Goal: Transaction & Acquisition: Purchase product/service

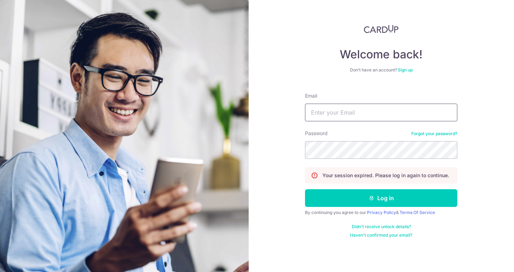
type input "[EMAIL_ADDRESS][DOMAIN_NAME]"
click at [381, 198] on button "Log in" at bounding box center [381, 198] width 152 height 18
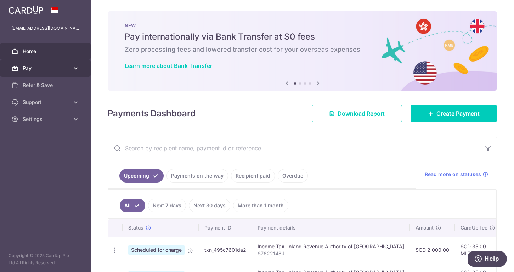
click at [50, 67] on span "Pay" at bounding box center [46, 68] width 47 height 7
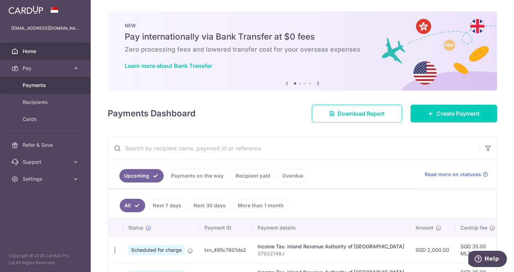
click at [40, 86] on span "Payments" at bounding box center [46, 85] width 47 height 7
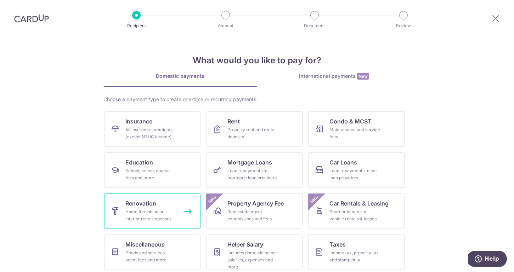
click at [151, 206] on span "Renovation" at bounding box center [140, 203] width 31 height 8
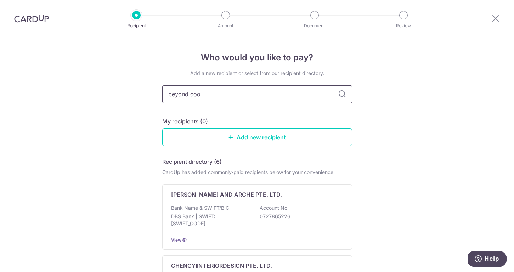
type input "beyond cool"
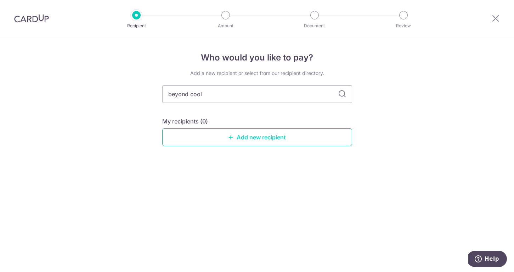
click at [261, 138] on link "Add new recipient" at bounding box center [257, 138] width 190 height 18
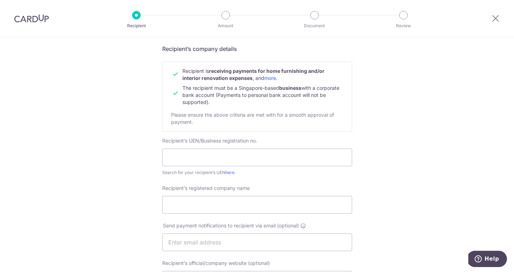
scroll to position [53, 0]
paste input "53357873"
type input "53357873J"
paste input "BEYOND COOL AIR-CONDITIONING SERVICES"
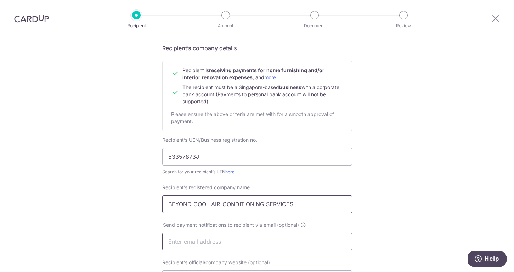
type input "BEYOND COOL AIR-CONDITIONING SERVICES"
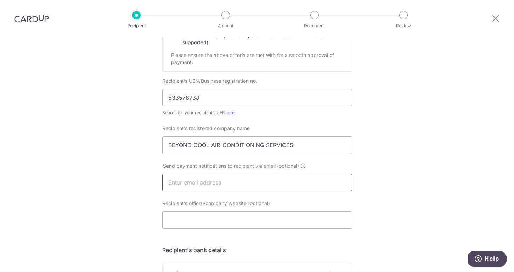
scroll to position [113, 0]
paste input "beyondcool.as@gmail.com"
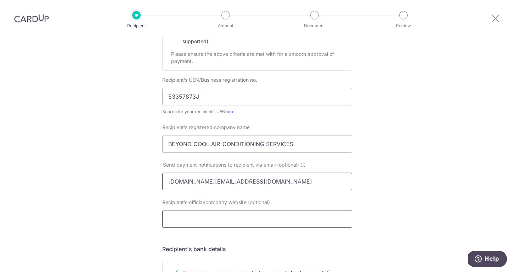
type input "beyondcool.as@gmail.com"
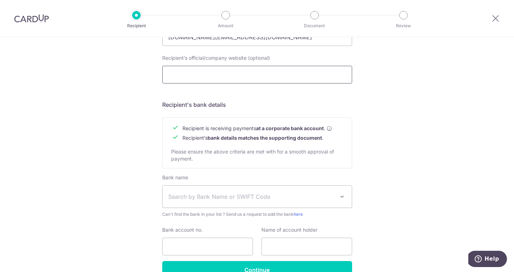
scroll to position [262, 0]
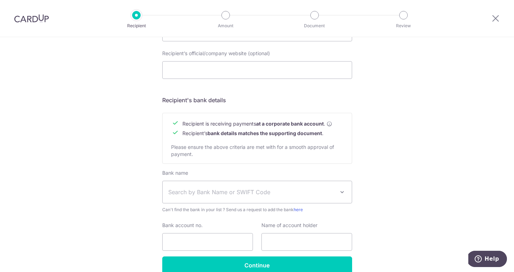
click at [231, 188] on span "Search by Bank Name or SWIFT Code" at bounding box center [257, 192] width 189 height 22
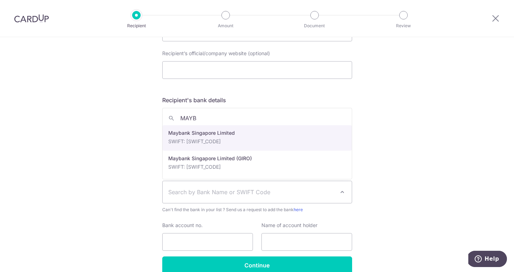
type input "MAYBA"
select select "10"
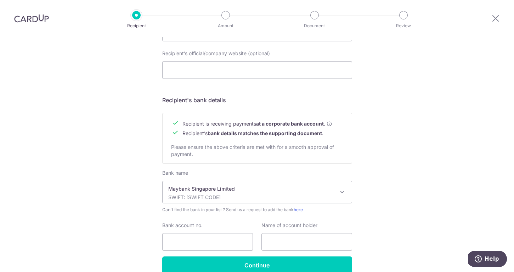
click at [416, 205] on div "Who would you like to pay? Your recipient does not need a CardUp account to rec…" at bounding box center [257, 41] width 514 height 533
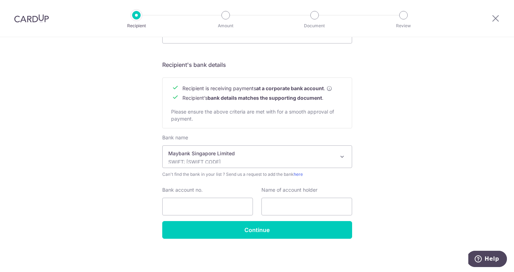
scroll to position [297, 0]
click at [214, 210] on input "Bank account no." at bounding box center [207, 207] width 91 height 18
paste input "04071076167"
type input "04071076167"
paste input "Beyond Cool Air-Conditioning Services"
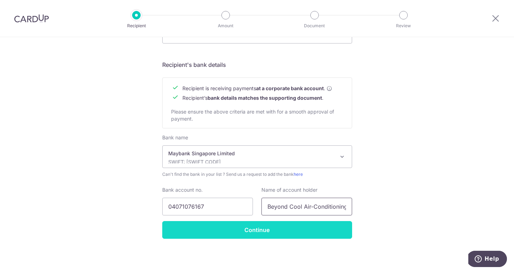
type input "Beyond Cool Air-Conditioning Services"
click at [272, 232] on input "Continue" at bounding box center [257, 230] width 190 height 18
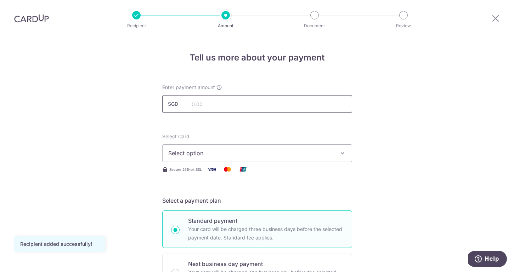
click at [258, 106] on input "text" at bounding box center [257, 104] width 190 height 18
type input "820.00"
click at [202, 154] on span "Select option" at bounding box center [250, 153] width 165 height 8
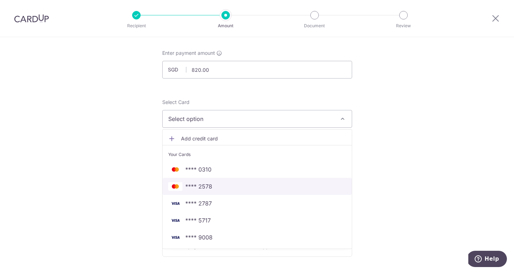
scroll to position [39, 0]
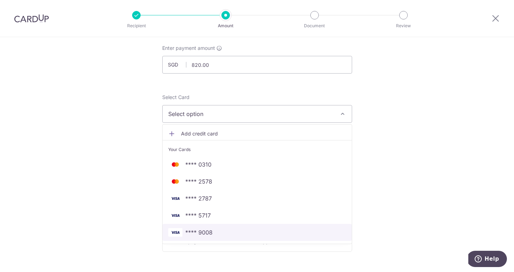
click at [232, 234] on span "**** 9008" at bounding box center [257, 232] width 178 height 8
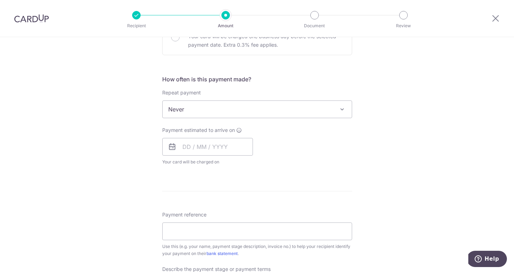
scroll to position [243, 0]
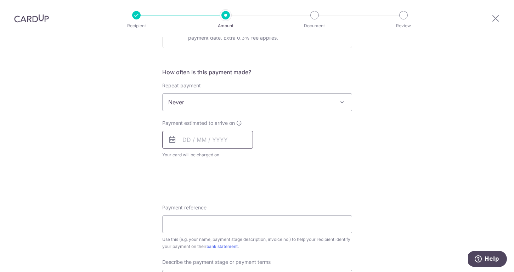
click at [215, 140] on input "text" at bounding box center [207, 140] width 91 height 18
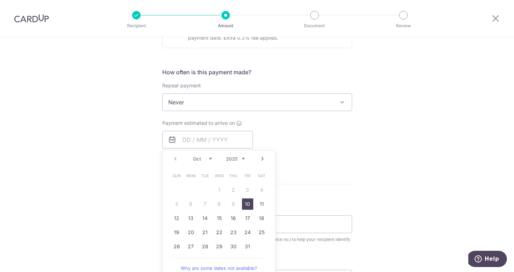
click at [247, 205] on link "10" at bounding box center [247, 204] width 11 height 11
type input "[DATE]"
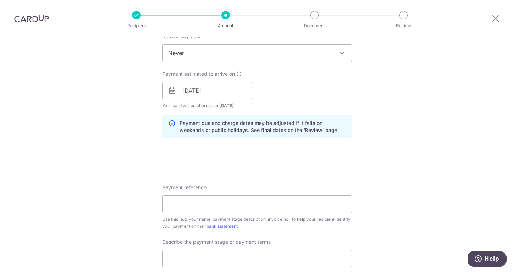
scroll to position [299, 0]
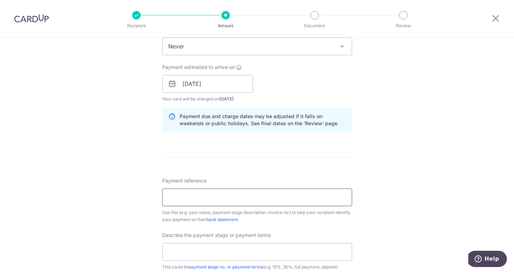
click at [309, 202] on input "Payment reference" at bounding box center [257, 198] width 190 height 18
paste input "2348"
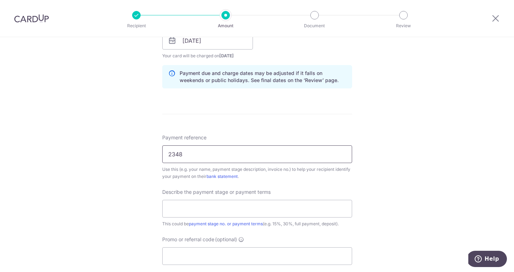
scroll to position [346, 0]
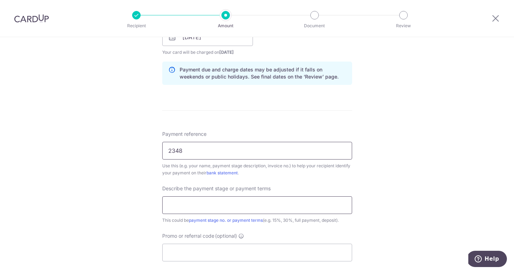
type input "2348"
click at [296, 210] on input "text" at bounding box center [257, 206] width 190 height 18
type input "F"
type input "full payment"
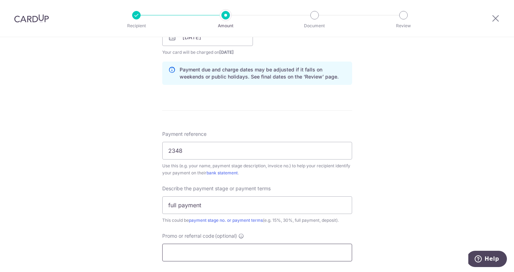
click at [294, 254] on input "Promo or referral code (optional)" at bounding box center [257, 253] width 190 height 18
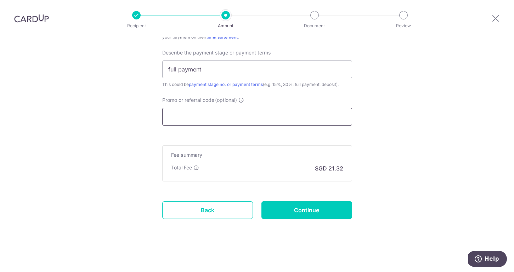
scroll to position [482, 0]
paste input "RENO25ONE"
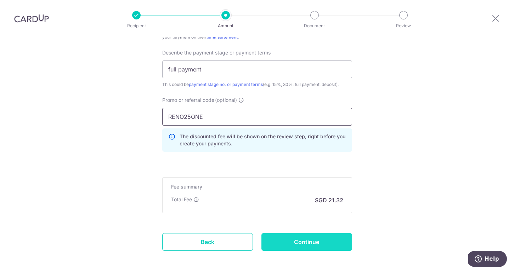
type input "RENO25ONE"
click at [312, 244] on input "Continue" at bounding box center [306, 242] width 91 height 18
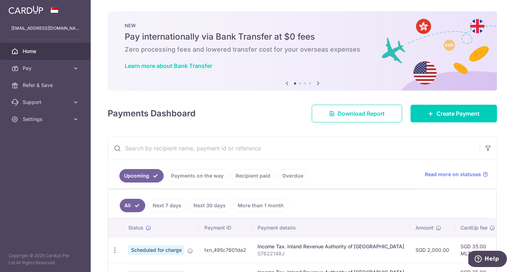
click at [318, 83] on icon at bounding box center [318, 83] width 8 height 9
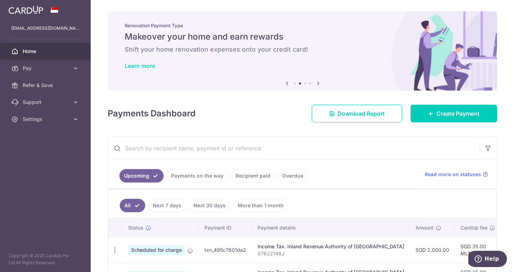
click at [142, 62] on link "Learn more" at bounding box center [140, 65] width 30 height 7
click at [318, 83] on icon at bounding box center [318, 83] width 8 height 9
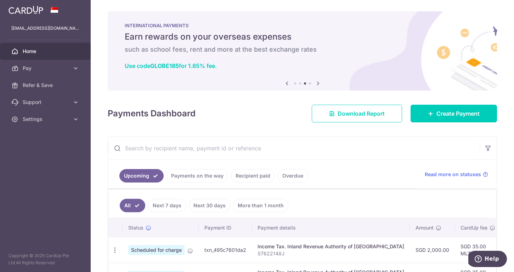
click at [318, 83] on icon at bounding box center [318, 83] width 8 height 9
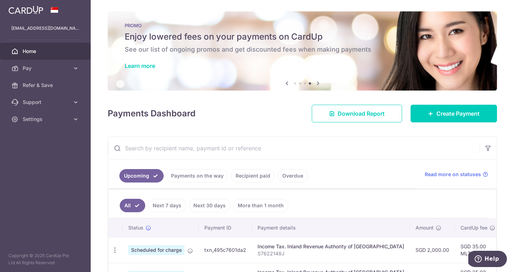
click at [318, 83] on icon at bounding box center [318, 83] width 8 height 9
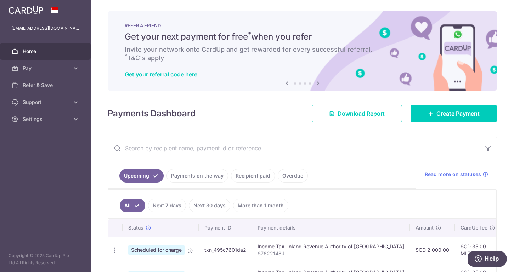
click at [287, 83] on icon at bounding box center [287, 83] width 8 height 9
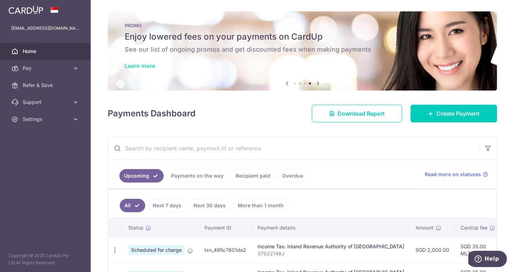
click at [145, 67] on link "Learn more" at bounding box center [140, 65] width 30 height 7
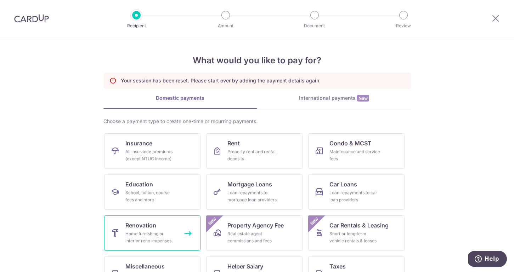
click at [146, 226] on span "Renovation" at bounding box center [140, 225] width 31 height 8
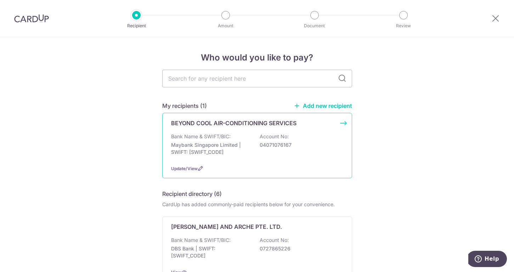
click at [232, 127] on div "BEYOND COOL AIR-CONDITIONING SERVICES Bank Name & SWIFT/BIC: Maybank Singapore …" at bounding box center [257, 146] width 190 height 66
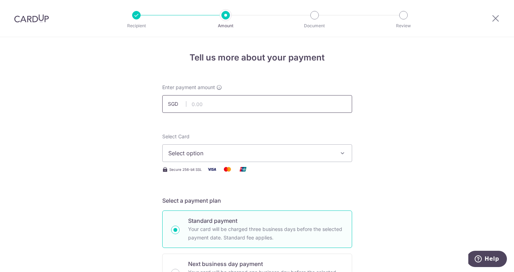
click at [235, 102] on input "text" at bounding box center [257, 104] width 190 height 18
type input "820.00"
click at [342, 154] on icon "button" at bounding box center [342, 153] width 7 height 7
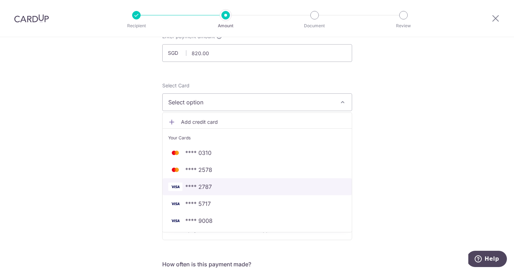
scroll to position [52, 0]
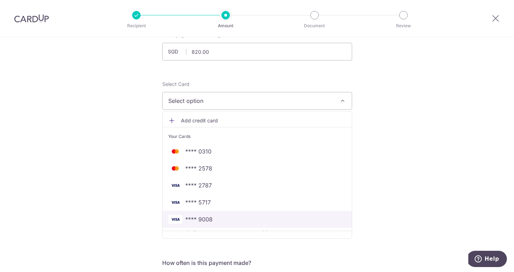
click at [264, 222] on span "**** 9008" at bounding box center [257, 219] width 178 height 8
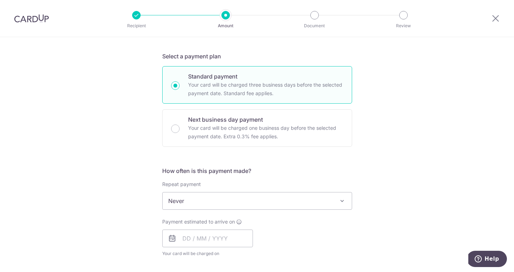
scroll to position [145, 0]
click at [185, 242] on input "text" at bounding box center [207, 238] width 91 height 18
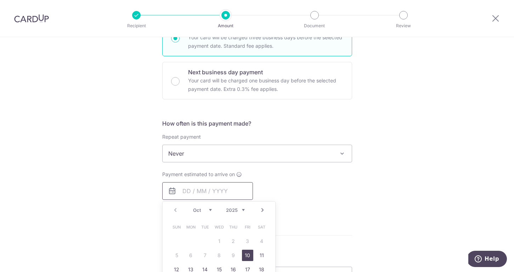
scroll to position [219, 0]
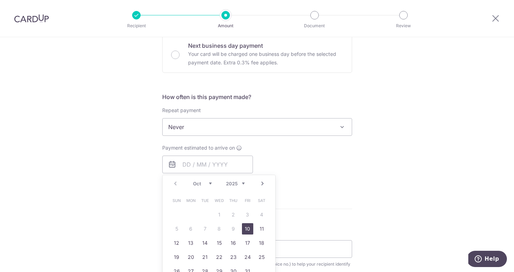
click at [249, 230] on link "10" at bounding box center [247, 228] width 11 height 11
type input "[DATE]"
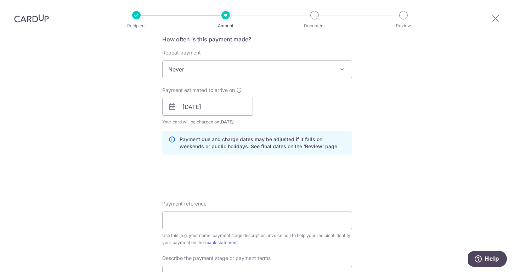
scroll to position [277, 0]
click at [258, 220] on input "Payment reference" at bounding box center [257, 220] width 190 height 18
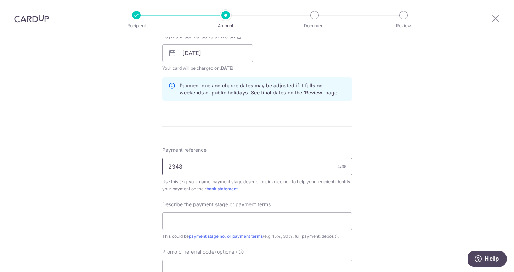
scroll to position [331, 0]
click at [166, 162] on input "2348" at bounding box center [257, 166] width 190 height 18
type input "invoice no 2348"
click at [261, 220] on input "text" at bounding box center [257, 220] width 190 height 18
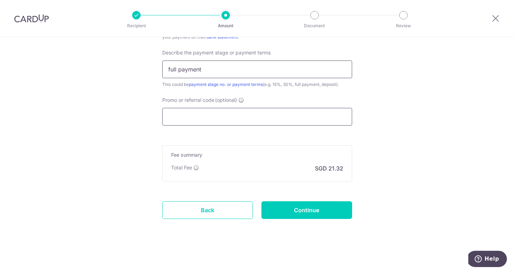
scroll to position [482, 0]
type input "full payment"
click at [267, 119] on input "Promo or referral code (optional)" at bounding box center [257, 117] width 190 height 18
paste input "RENO25ONE"
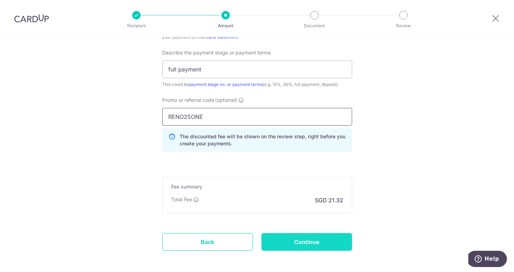
type input "RENO25ONE"
click at [318, 241] on input "Continue" at bounding box center [306, 242] width 91 height 18
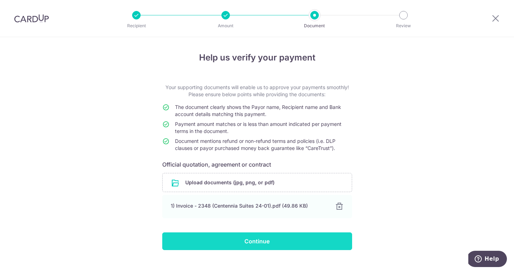
click at [256, 241] on input "Continue" at bounding box center [257, 242] width 190 height 18
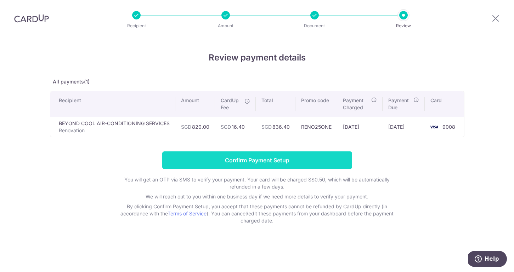
click at [231, 158] on input "Confirm Payment Setup" at bounding box center [257, 161] width 190 height 18
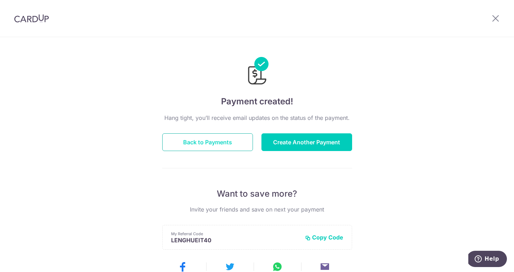
click at [192, 143] on button "Back to Payments" at bounding box center [207, 143] width 91 height 18
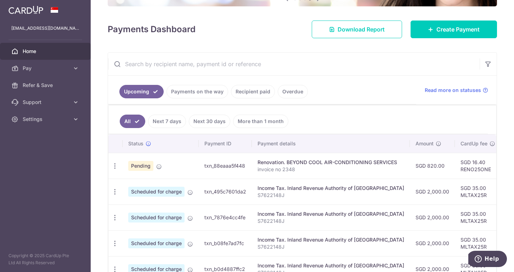
scroll to position [85, 0]
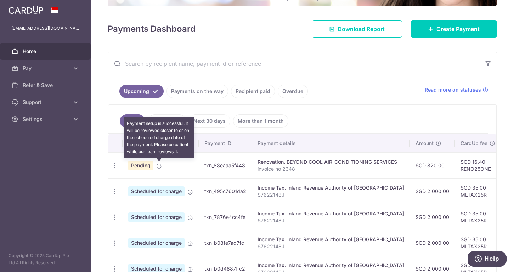
click at [159, 167] on icon at bounding box center [159, 167] width 6 height 6
